Goal: Information Seeking & Learning: Understand process/instructions

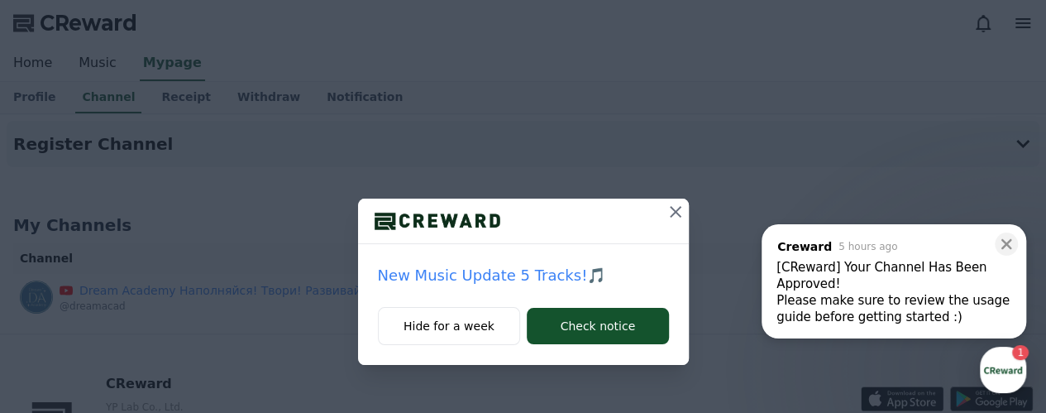
click at [670, 212] on icon at bounding box center [675, 212] width 20 height 20
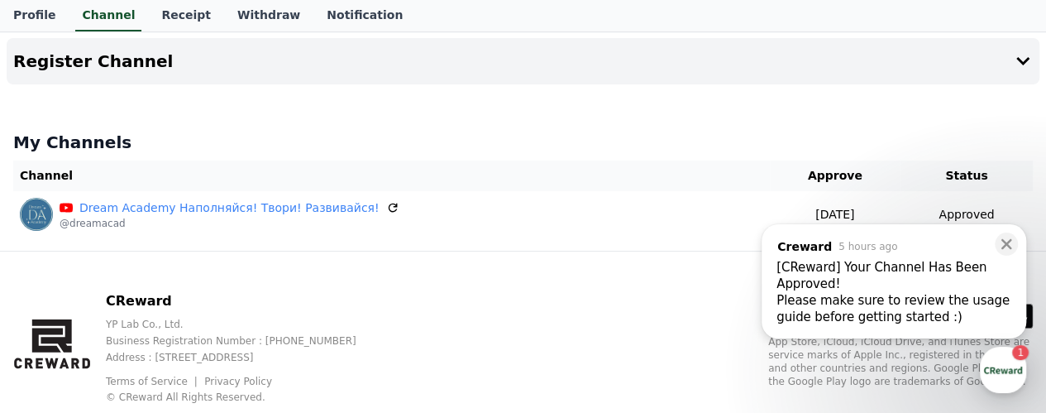
scroll to position [126, 0]
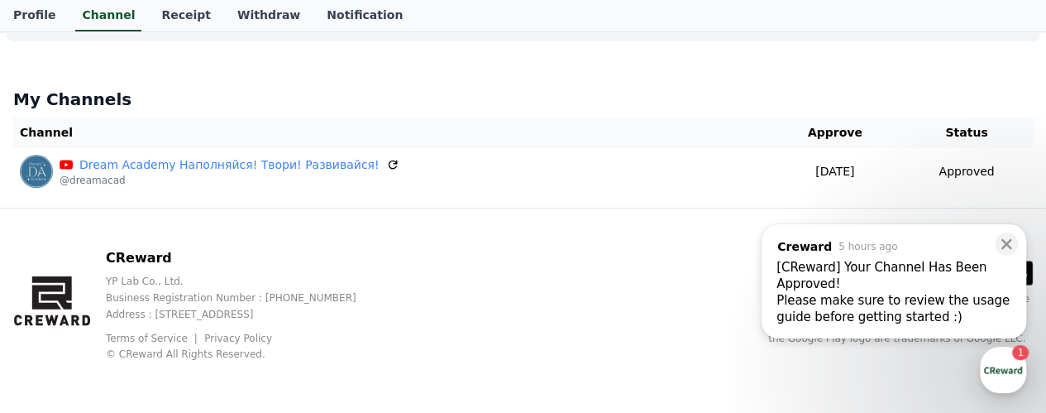
click at [925, 297] on div "Please make sure to review the usage guide before getting started :) ​" at bounding box center [893, 308] width 235 height 33
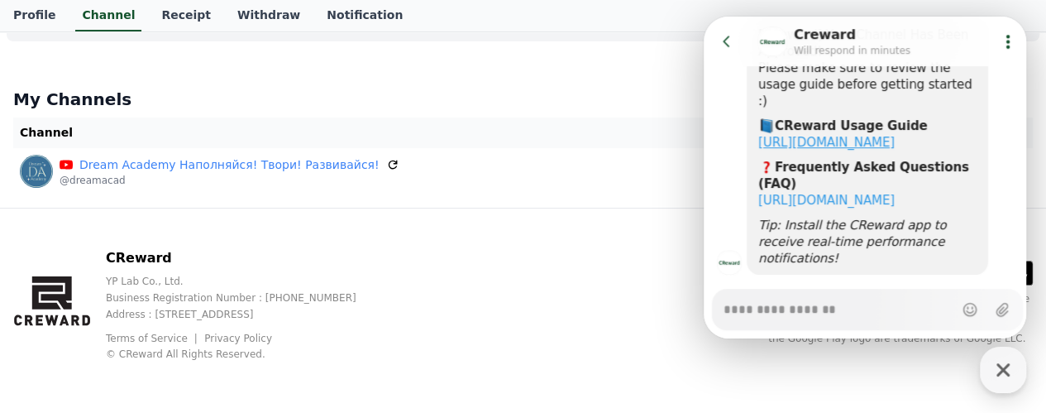
scroll to position [304, 0]
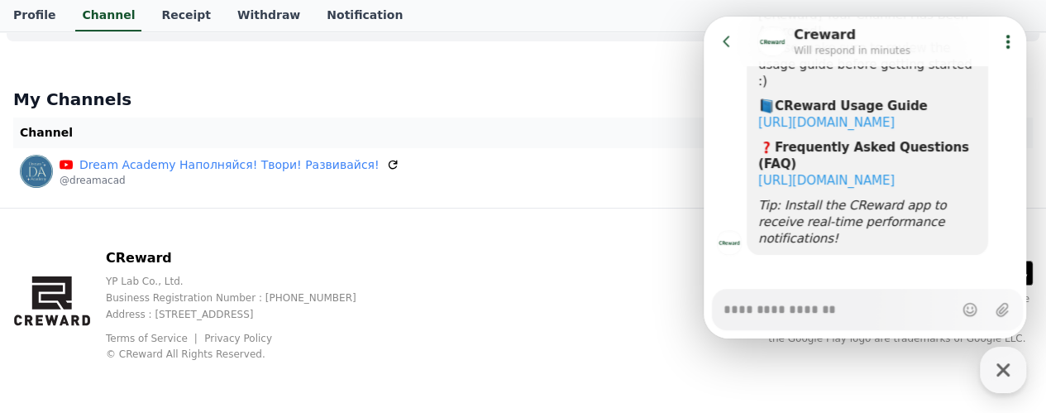
type textarea "*"
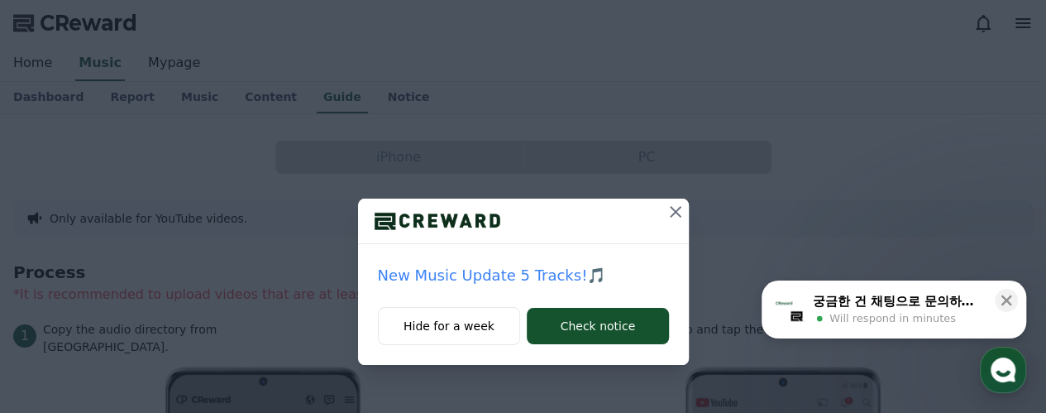
click at [671, 212] on icon at bounding box center [675, 212] width 20 height 20
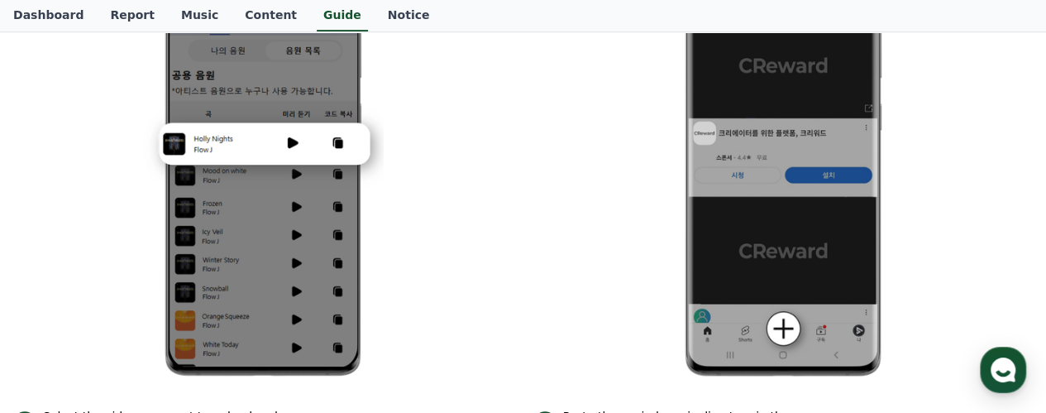
scroll to position [331, 0]
